Goal: Navigation & Orientation: Find specific page/section

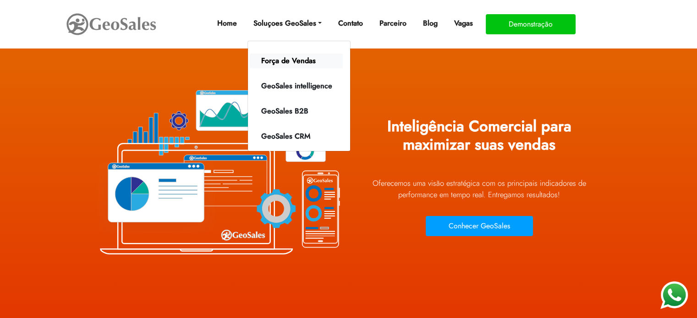
click at [288, 61] on link "Força de Vendas" at bounding box center [296, 61] width 93 height 15
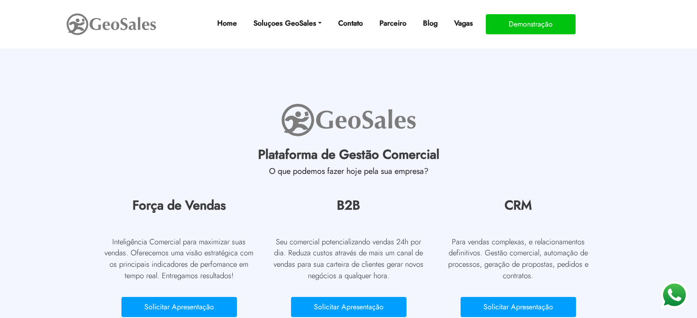
scroll to position [2758, 0]
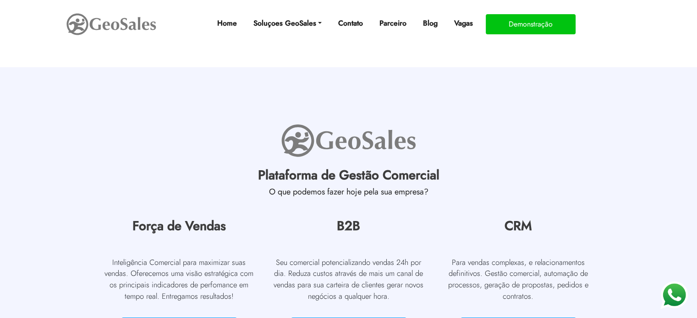
click at [676, 37] on nav "Home Soluçoes GeoSales Força de Vendas GeoSales intelligence GeoSales B2B GeoSa…" at bounding box center [348, 24] width 697 height 48
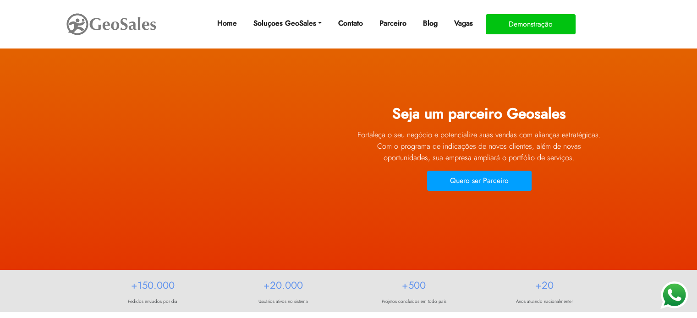
click at [78, 31] on img at bounding box center [111, 24] width 92 height 26
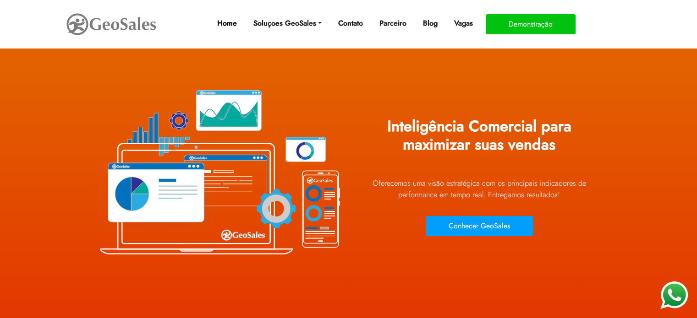
click at [218, 24] on link "Home" at bounding box center [226, 23] width 27 height 18
click at [223, 25] on link "Home" at bounding box center [226, 23] width 27 height 18
click at [398, 26] on link "Parceiro" at bounding box center [393, 23] width 34 height 18
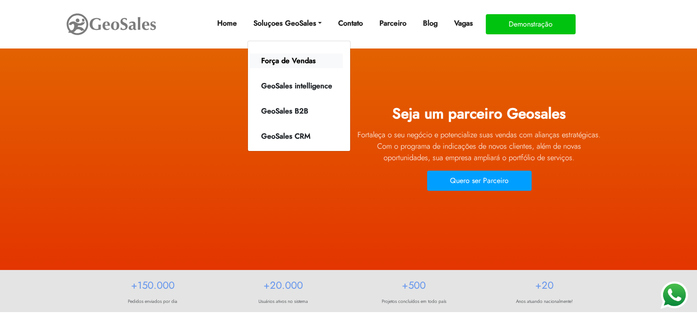
click at [297, 63] on link "Força de Vendas" at bounding box center [296, 61] width 93 height 15
